Goal: Information Seeking & Learning: Learn about a topic

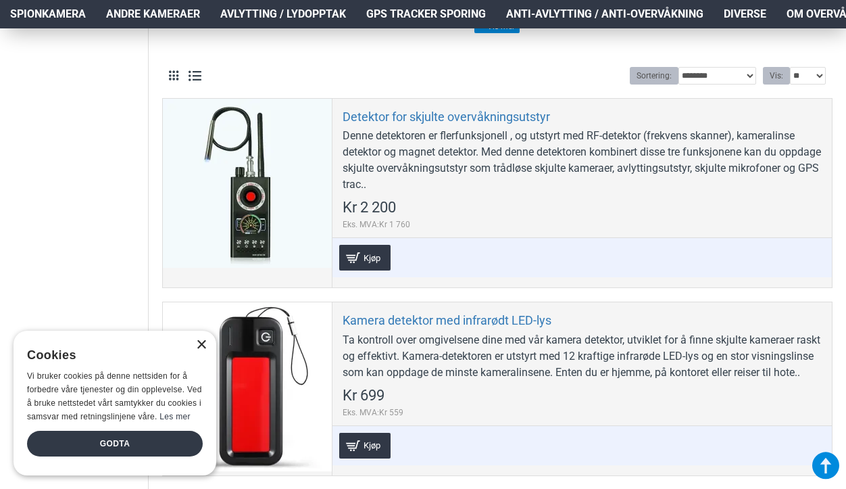
click at [204, 343] on div "×" at bounding box center [201, 345] width 10 height 10
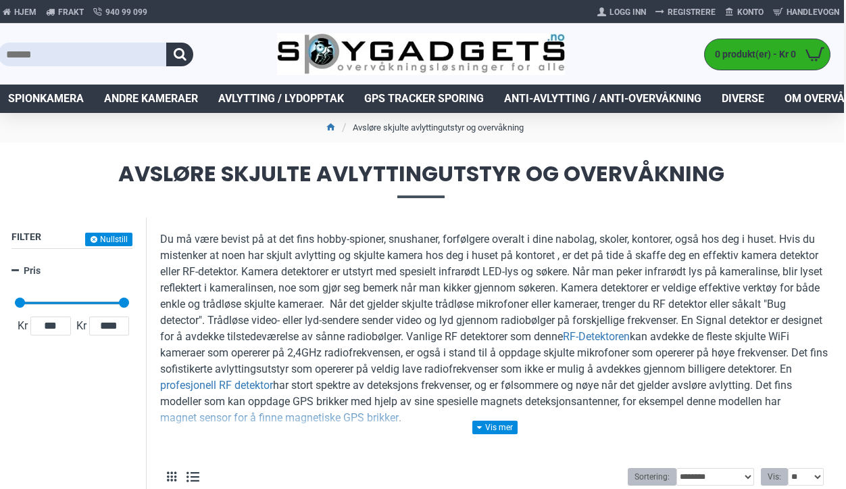
scroll to position [0, 2]
click at [504, 428] on link at bounding box center [494, 427] width 45 height 14
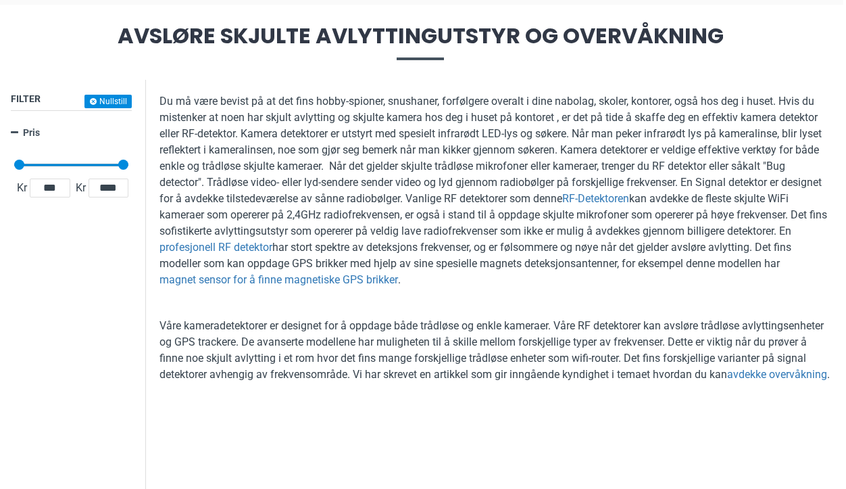
scroll to position [139, 3]
click at [727, 382] on link "avdekke overvåkning" at bounding box center [777, 374] width 100 height 16
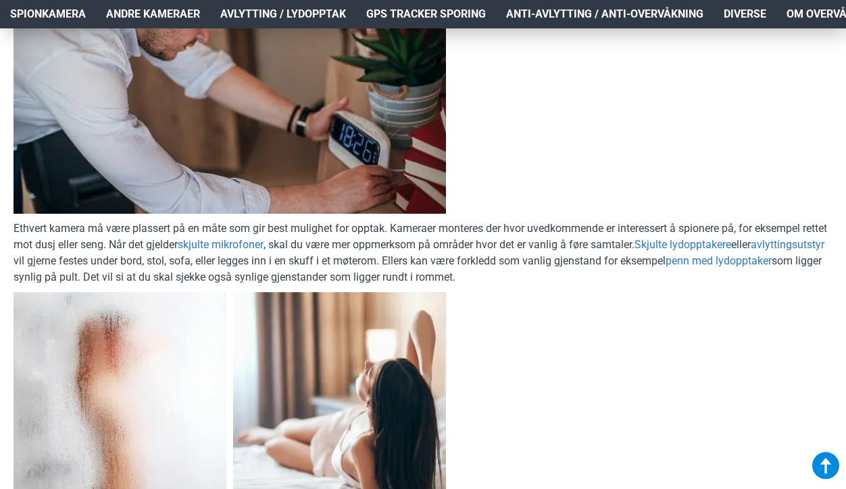
scroll to position [2059, 4]
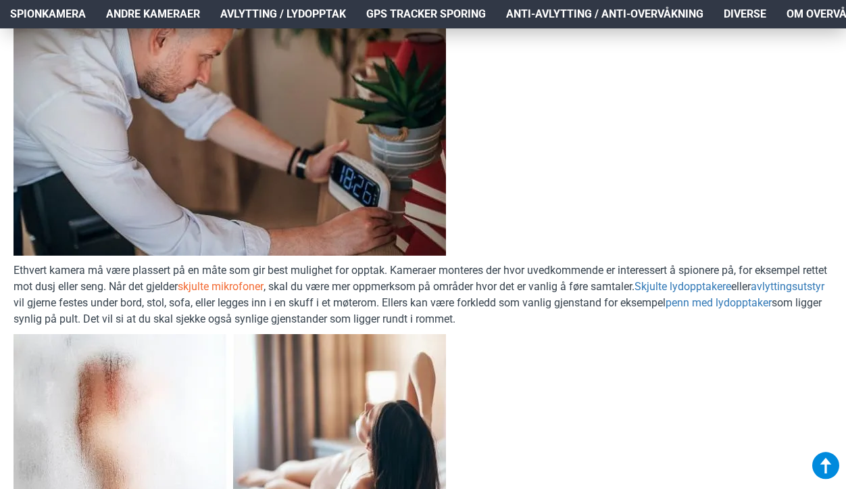
click at [262, 289] on link "skjulte mikrofoner" at bounding box center [221, 286] width 86 height 16
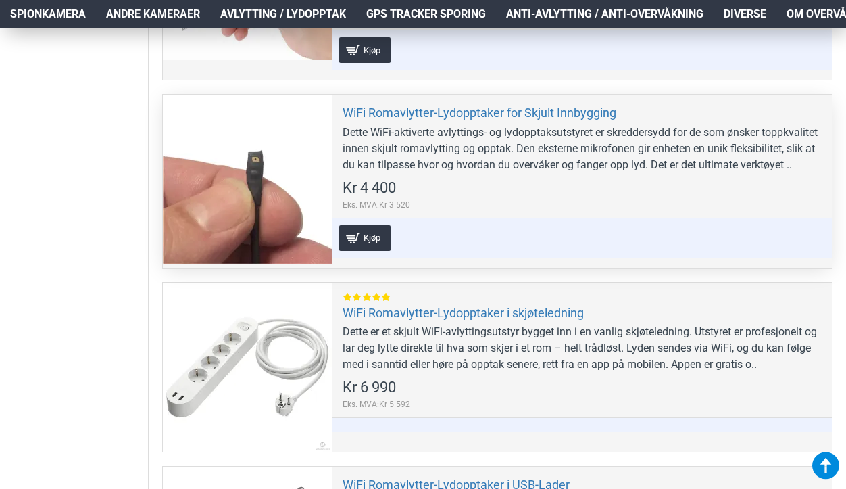
scroll to position [3936, 4]
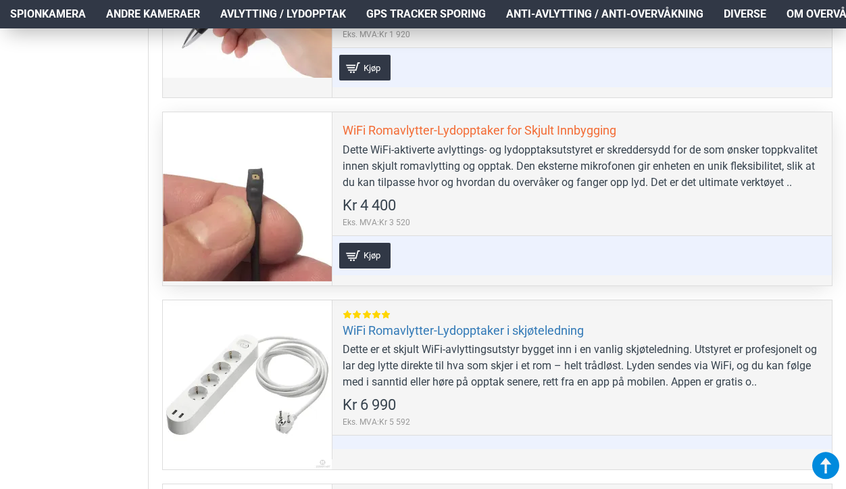
click at [420, 138] on link "WiFi Romavlytter-Lydopptaker for Skjult Innbygging" at bounding box center [480, 130] width 274 height 16
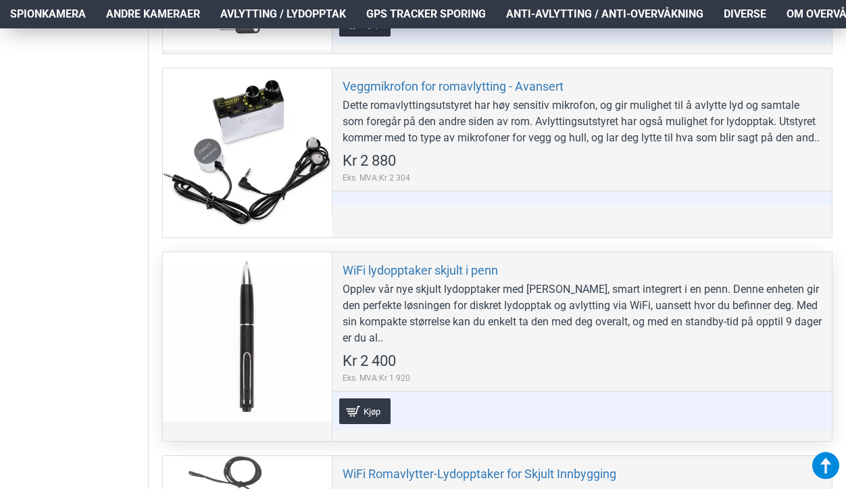
scroll to position [3592, 4]
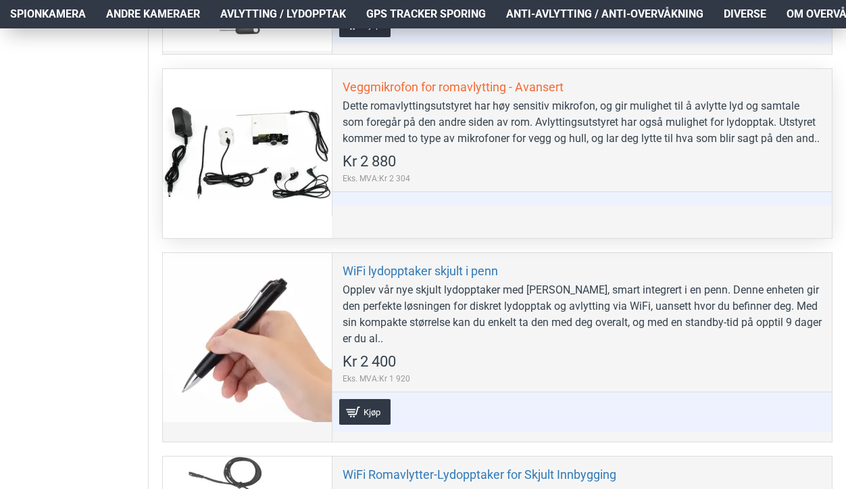
click at [452, 95] on link "Veggmikrofon for romavlytting - Avansert" at bounding box center [453, 87] width 221 height 16
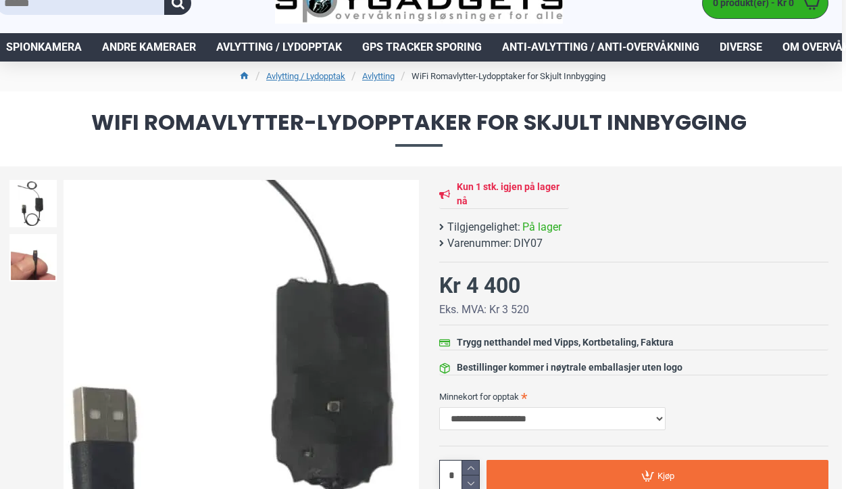
scroll to position [28, 4]
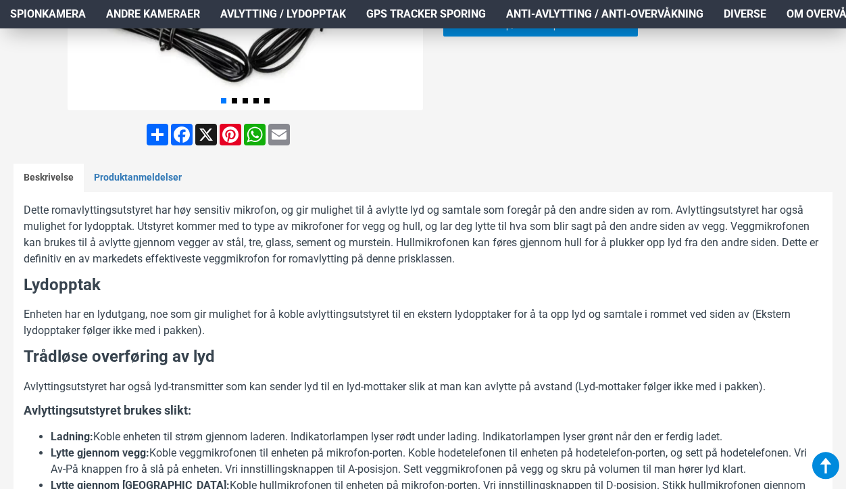
scroll to position [468, 4]
